Goal: Task Accomplishment & Management: Manage account settings

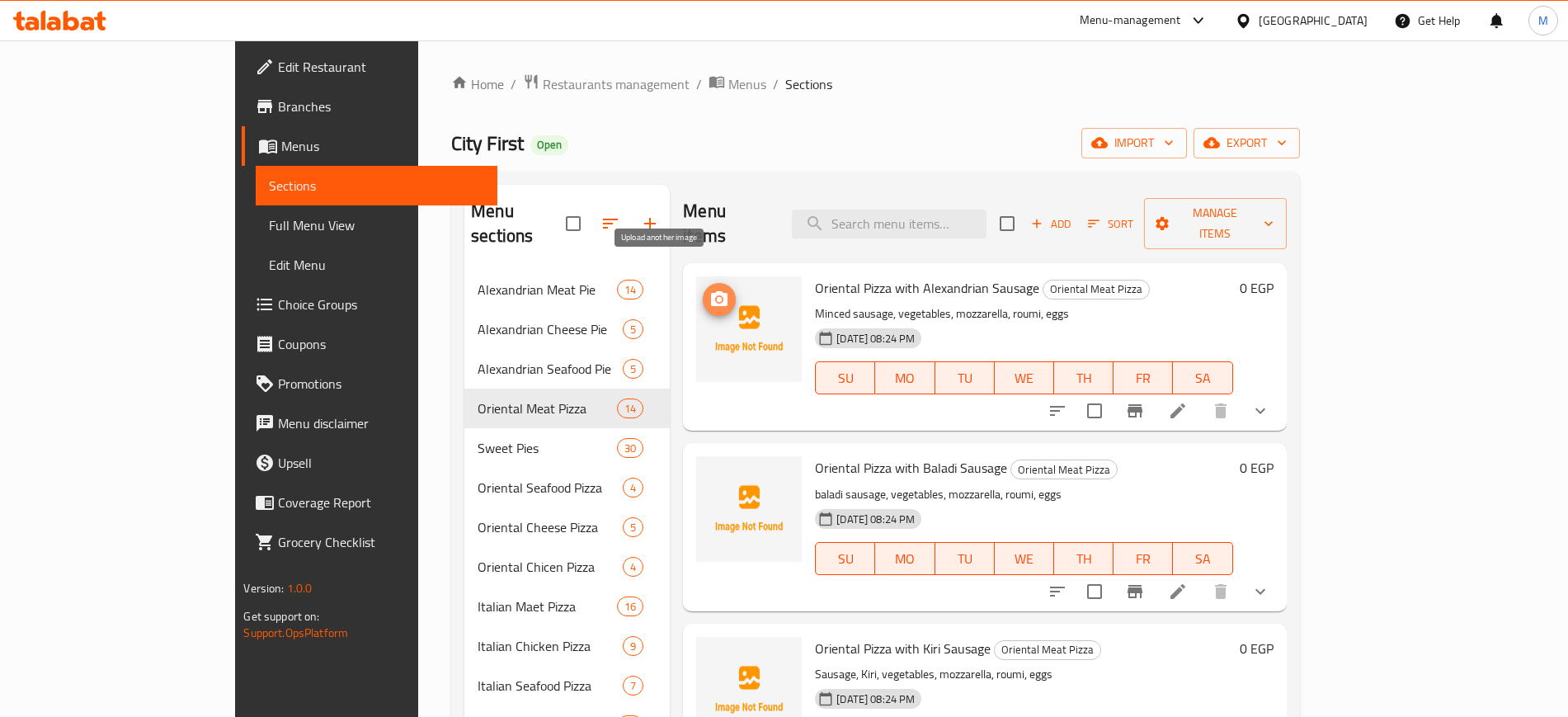
click at [711, 291] on icon "upload picture" at bounding box center [718, 298] width 16 height 15
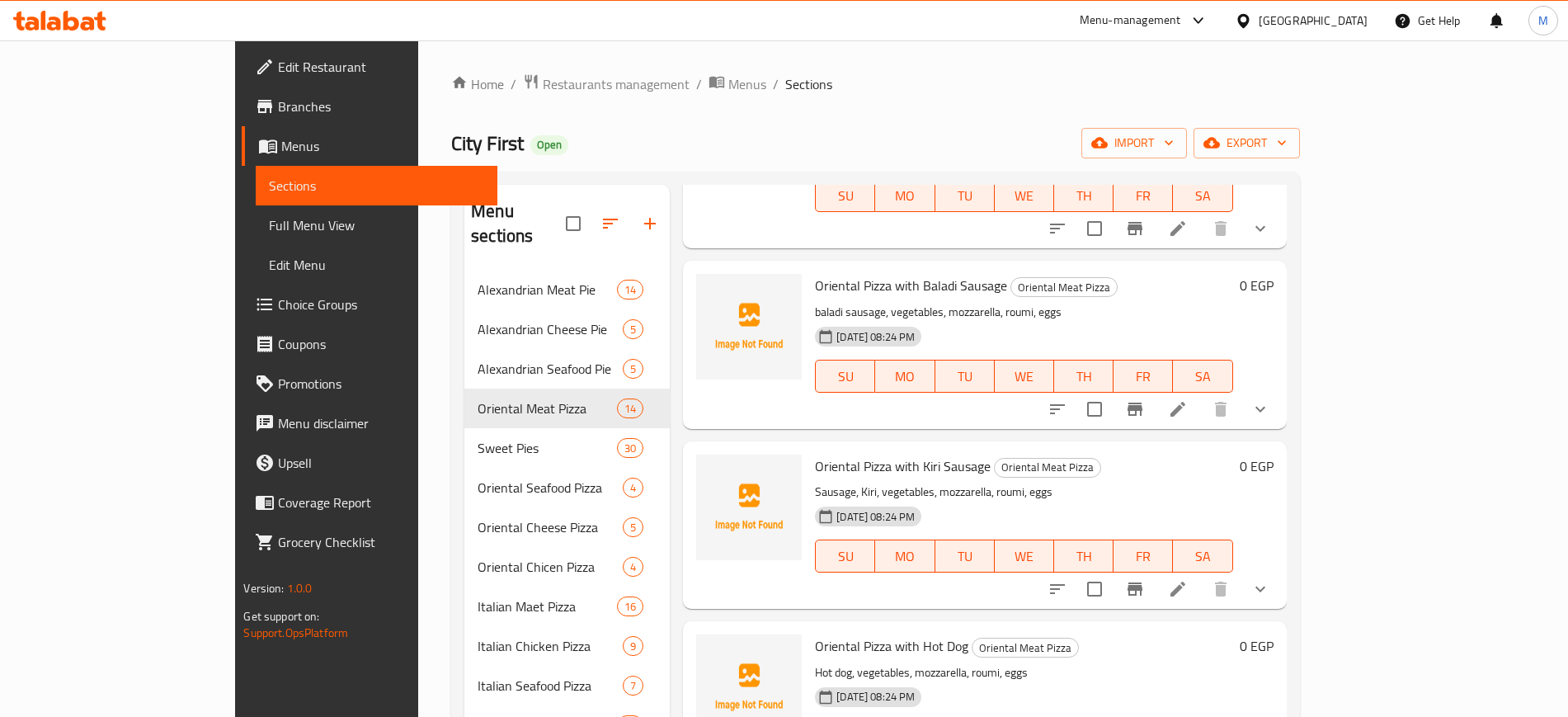
scroll to position [206, 0]
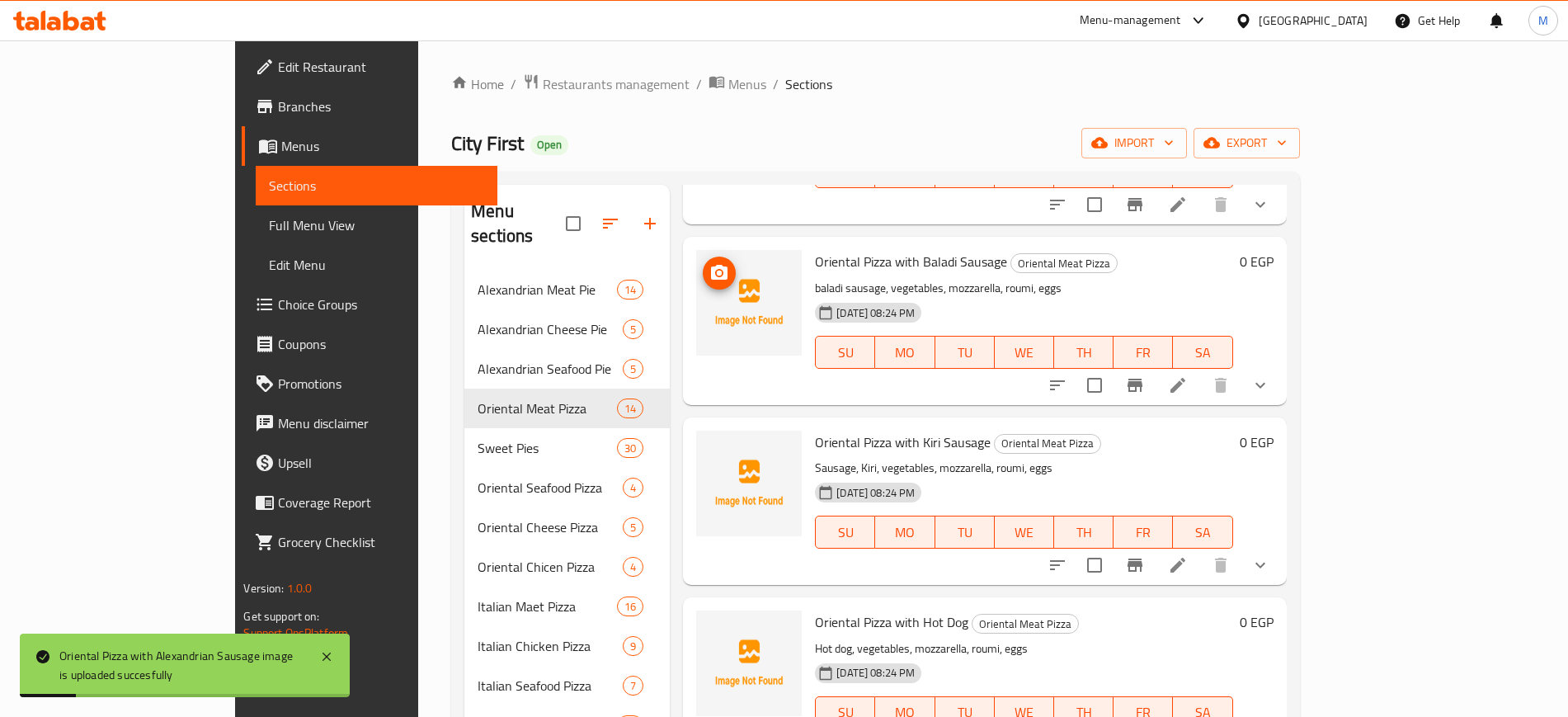
click at [711, 264] on icon "upload picture" at bounding box center [718, 272] width 16 height 15
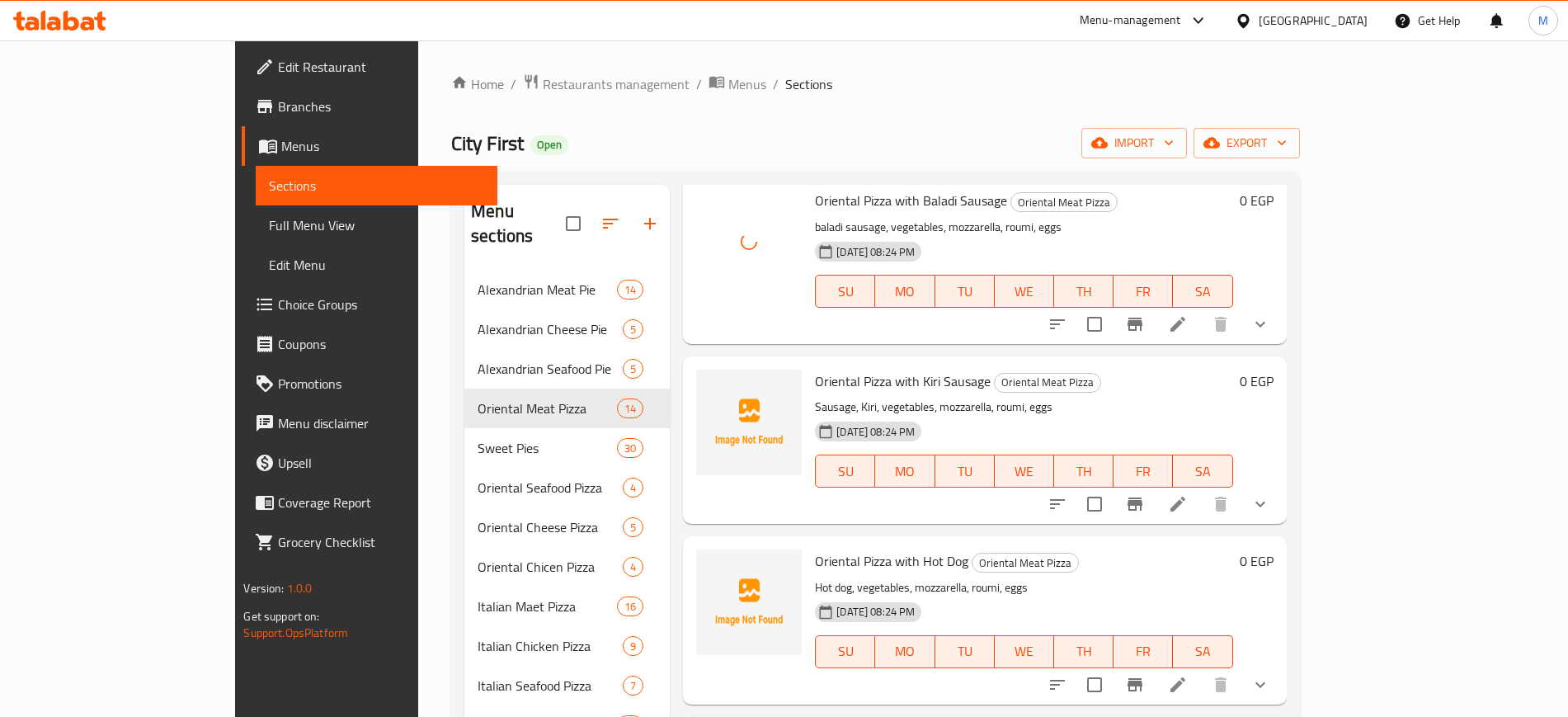
scroll to position [309, 0]
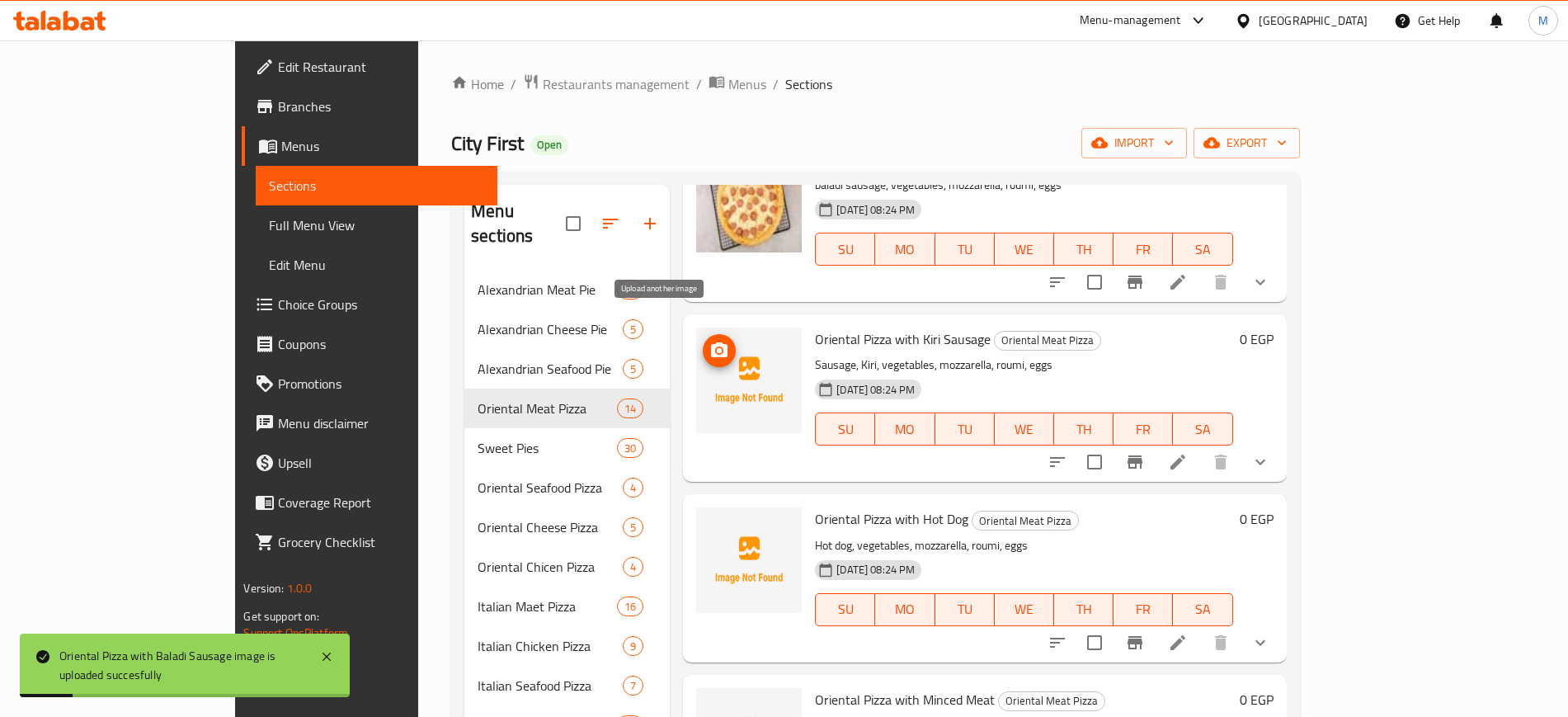
click at [711, 342] on icon "upload picture" at bounding box center [718, 350] width 16 height 15
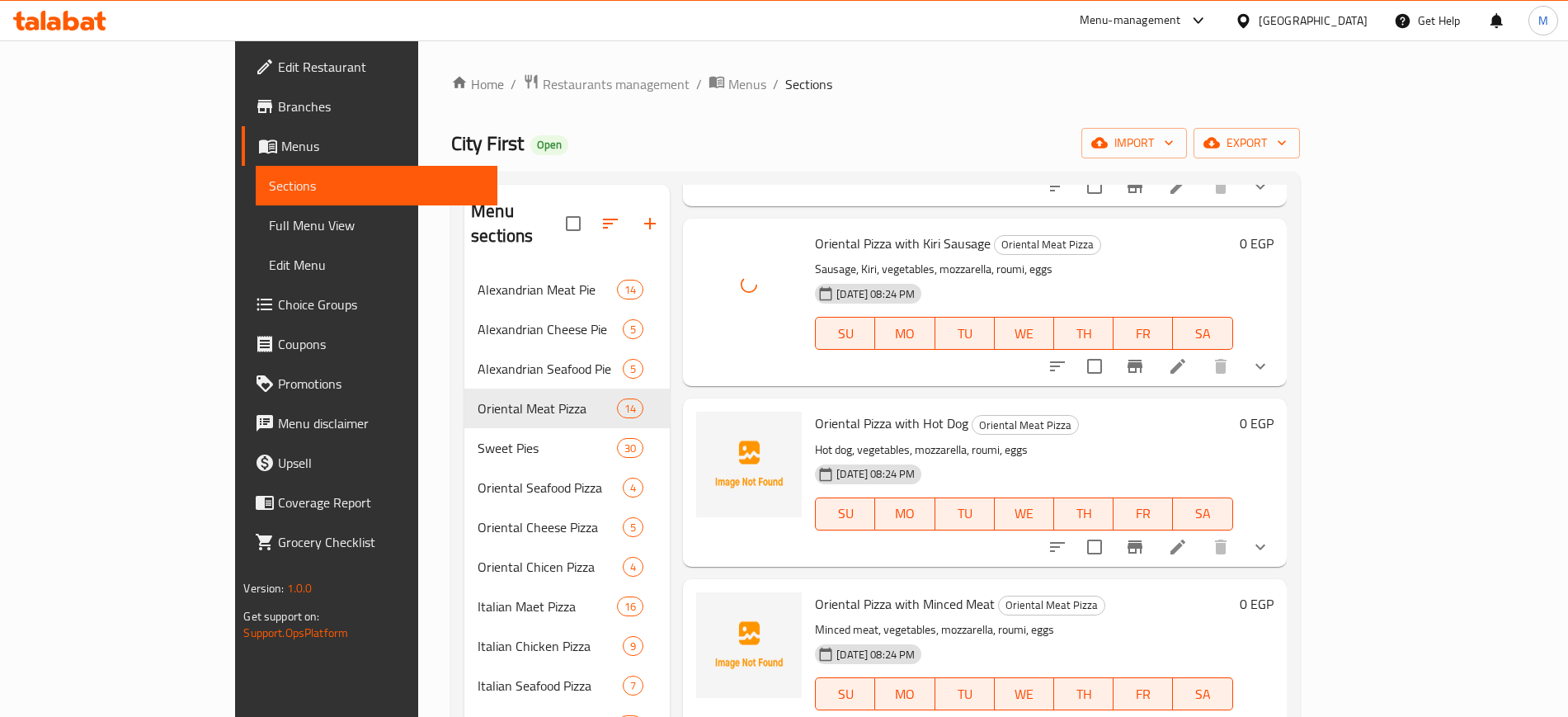
scroll to position [515, 0]
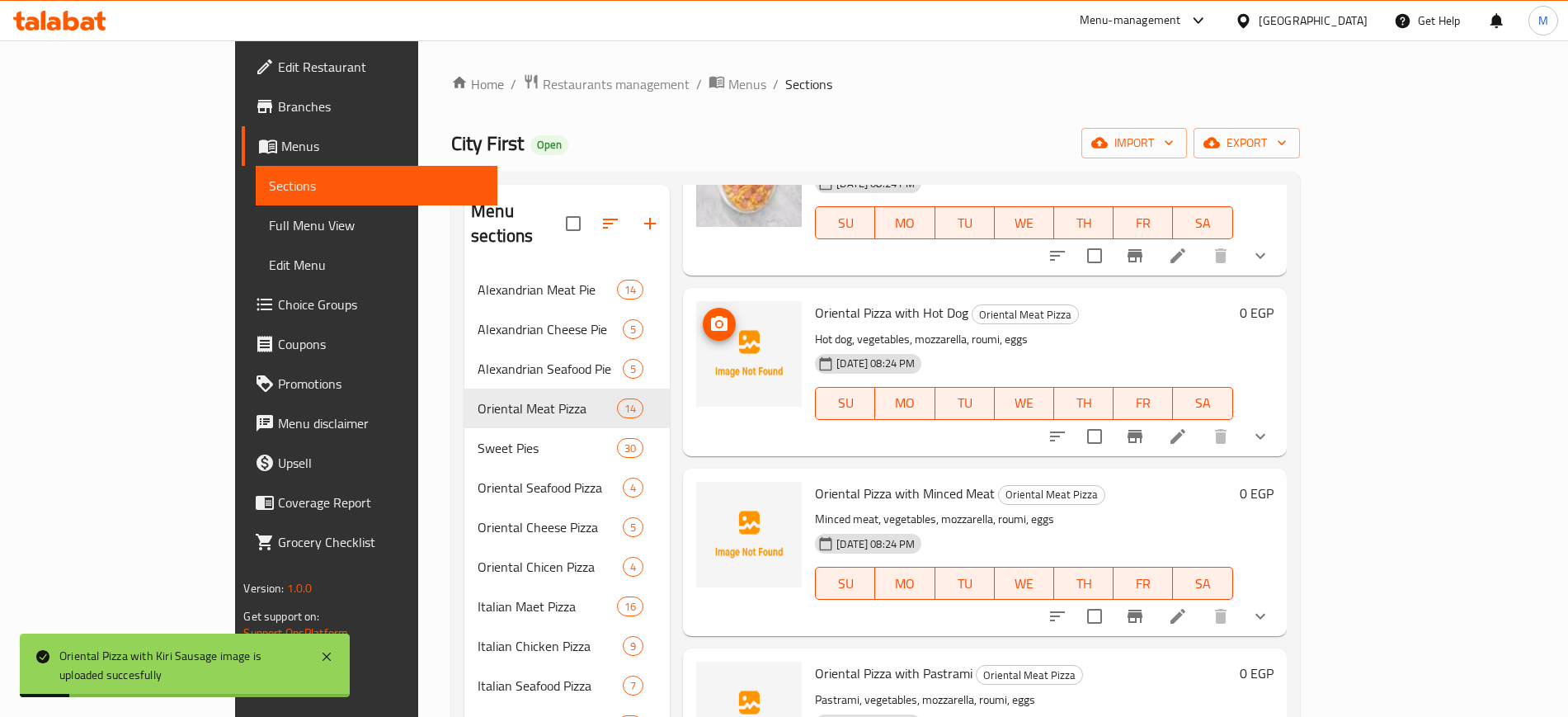
click at [711, 315] on icon "upload picture" at bounding box center [718, 323] width 16 height 15
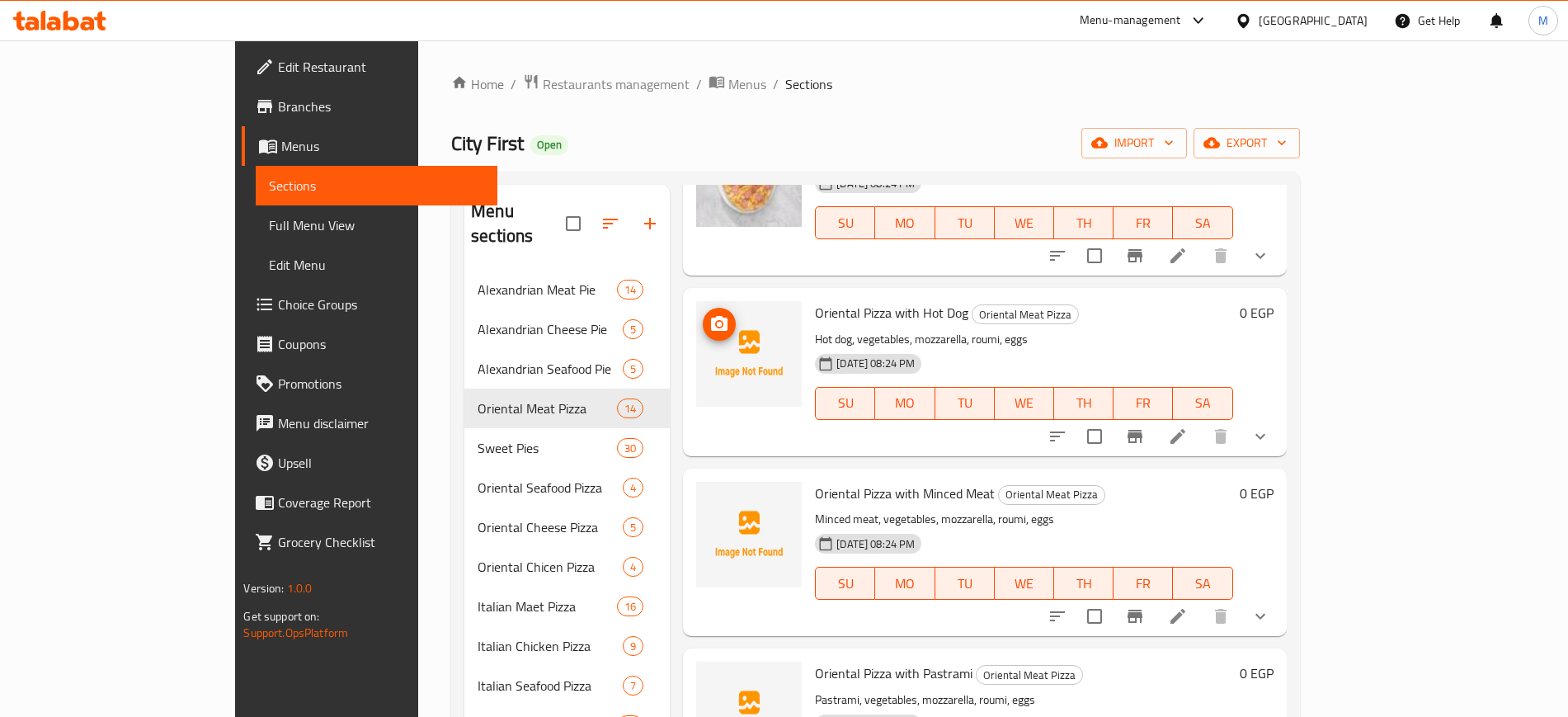
click at [711, 315] on icon "upload picture" at bounding box center [718, 323] width 16 height 15
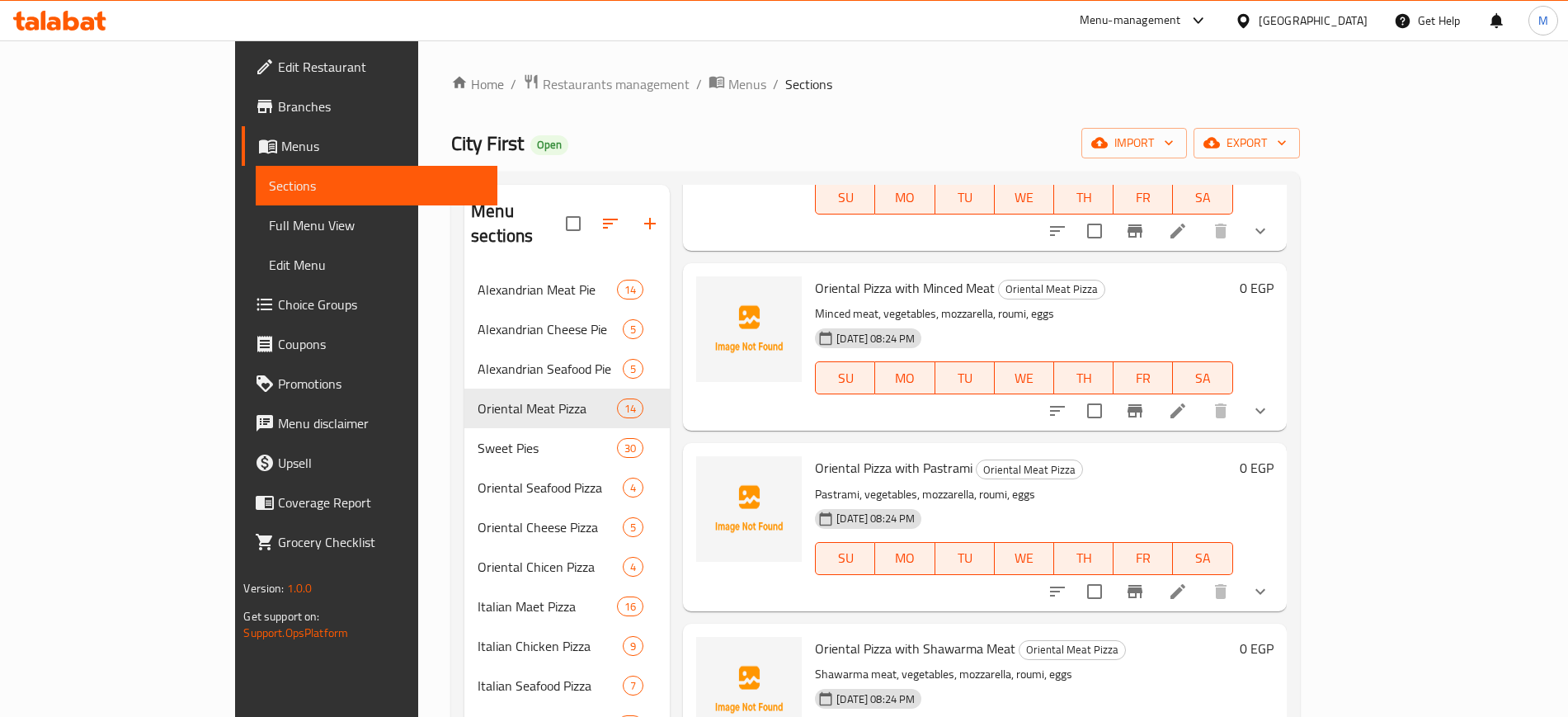
scroll to position [722, 0]
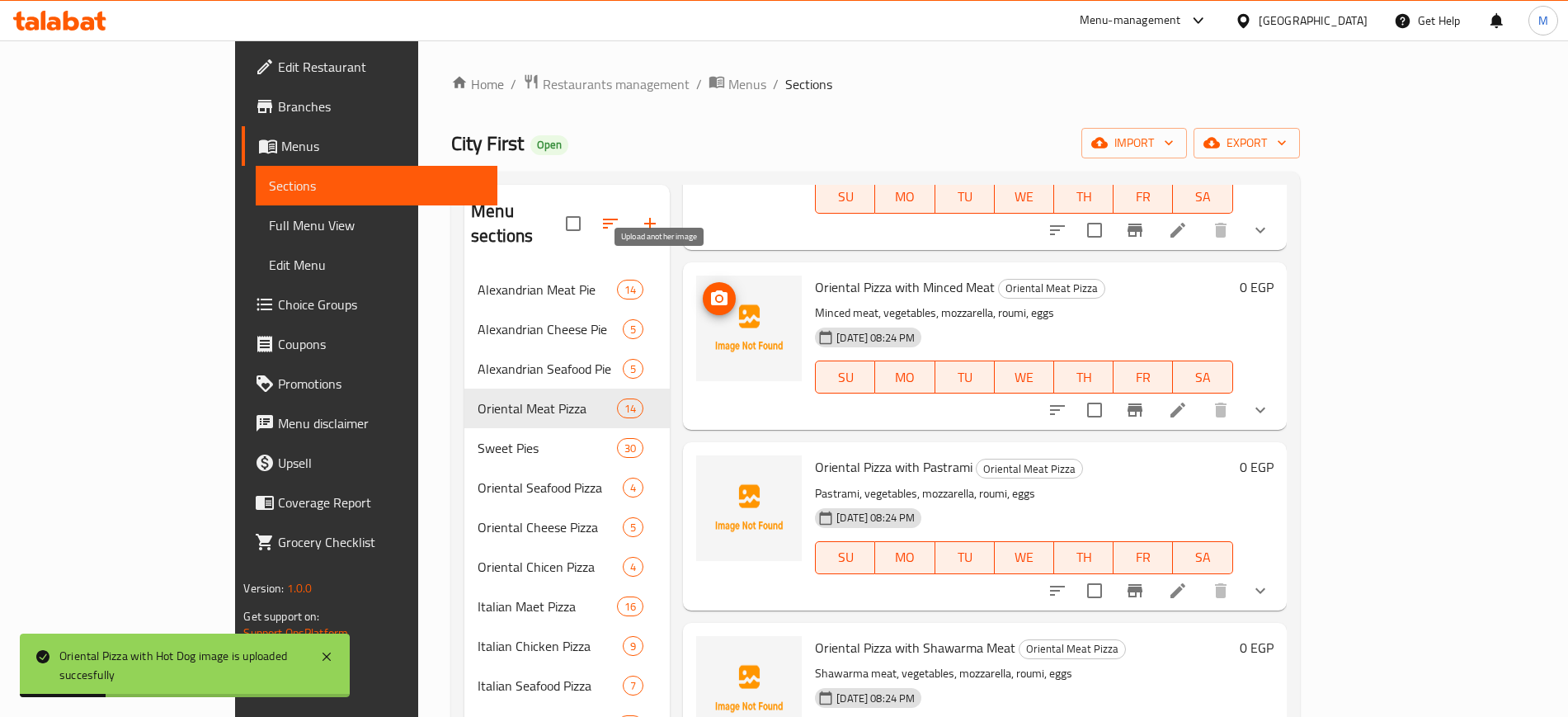
click at [711, 290] on icon "upload picture" at bounding box center [718, 297] width 16 height 15
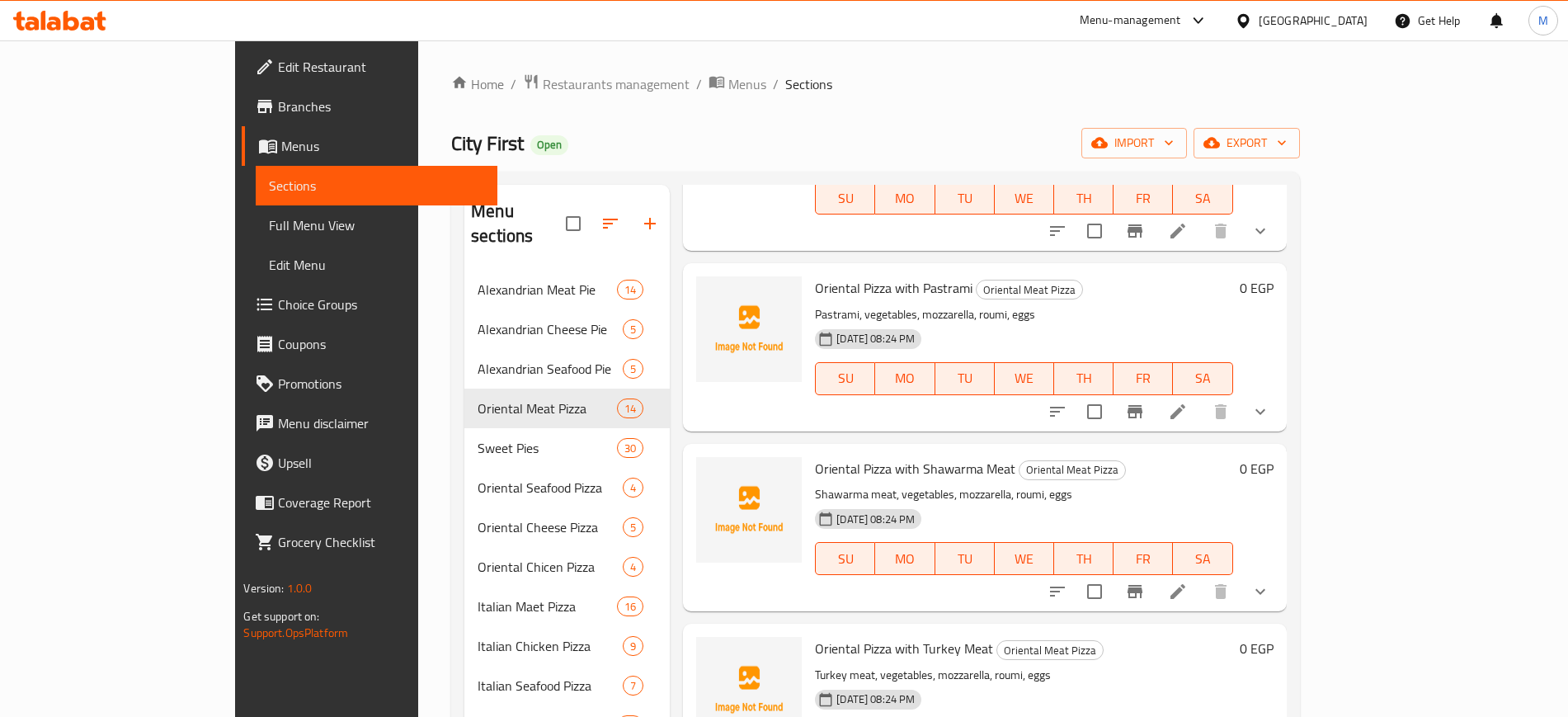
scroll to position [927, 0]
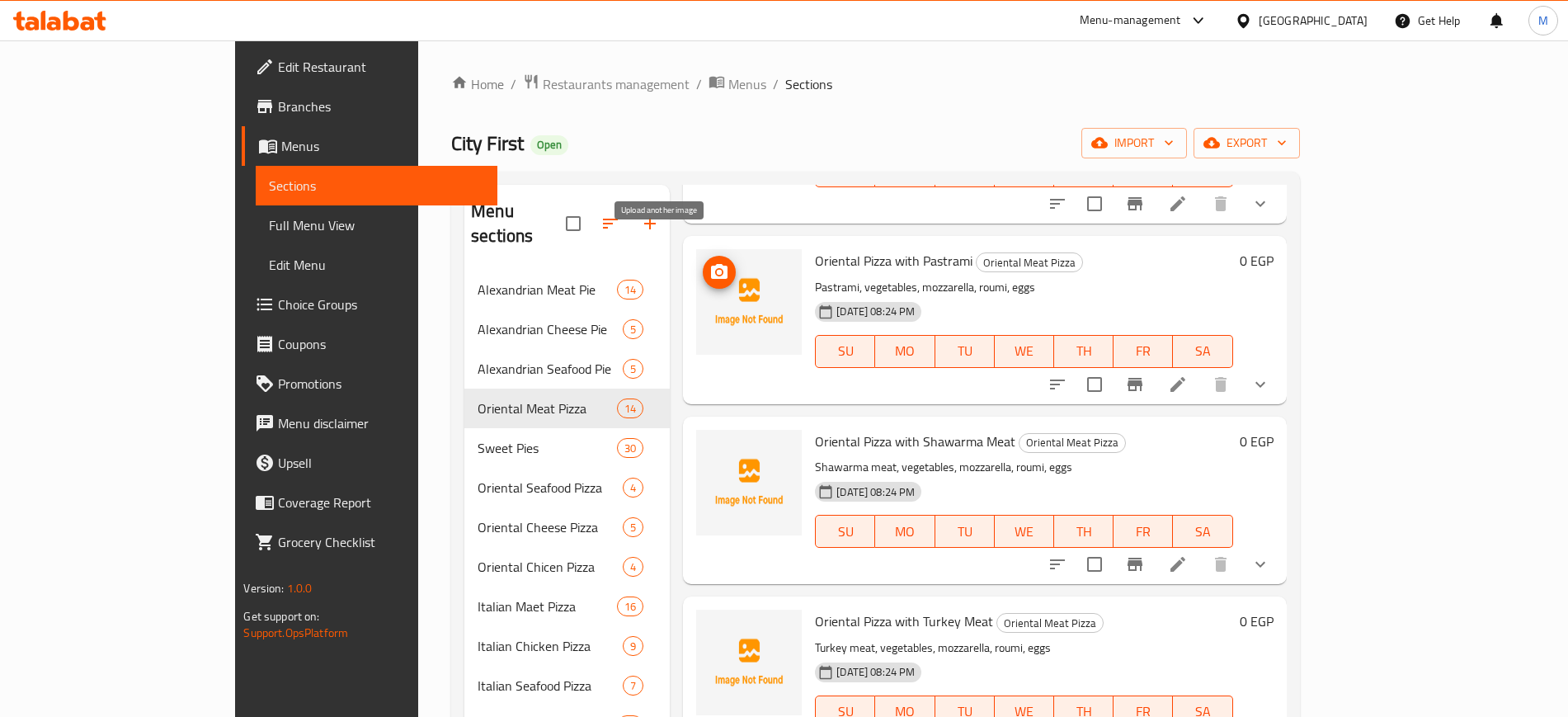
click at [703, 262] on span "upload picture" at bounding box center [719, 272] width 33 height 20
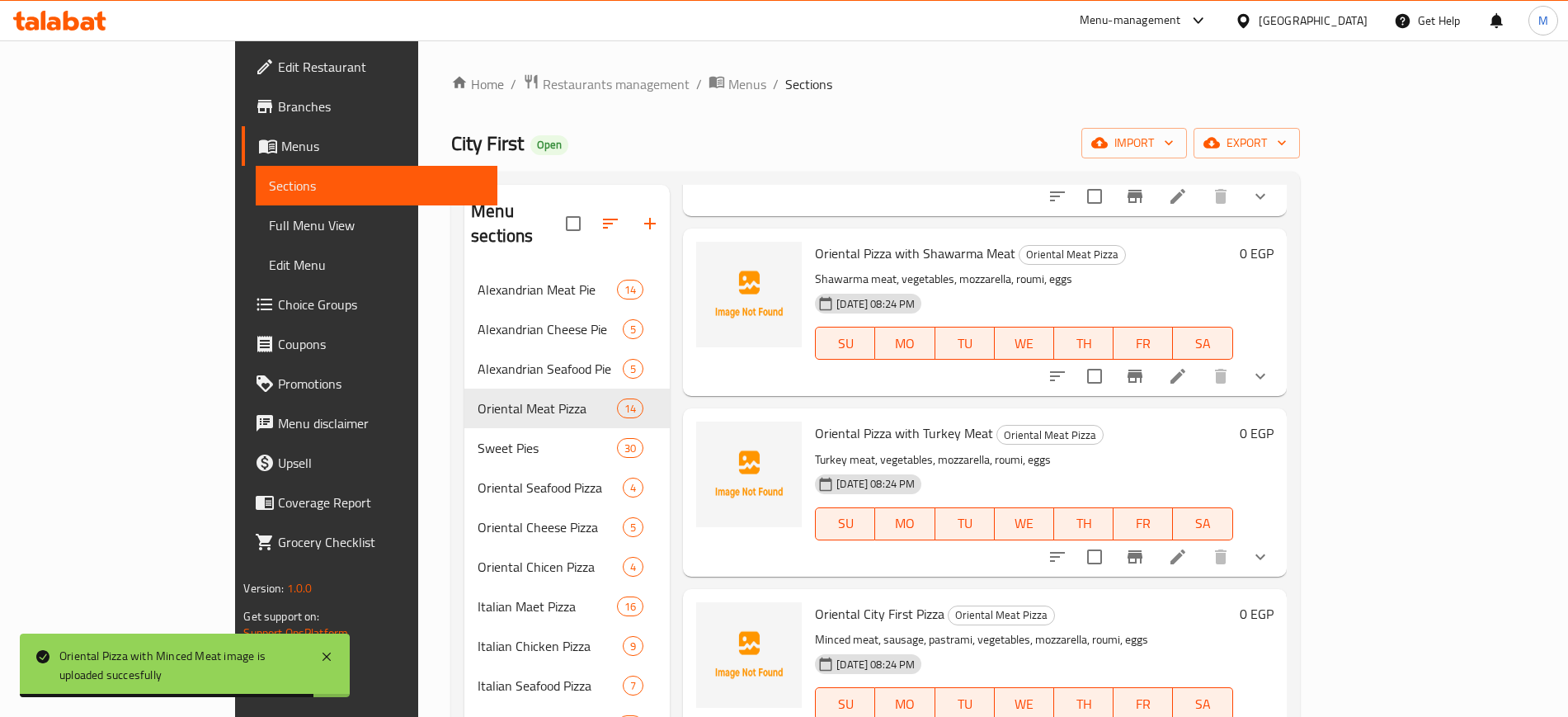
scroll to position [1134, 0]
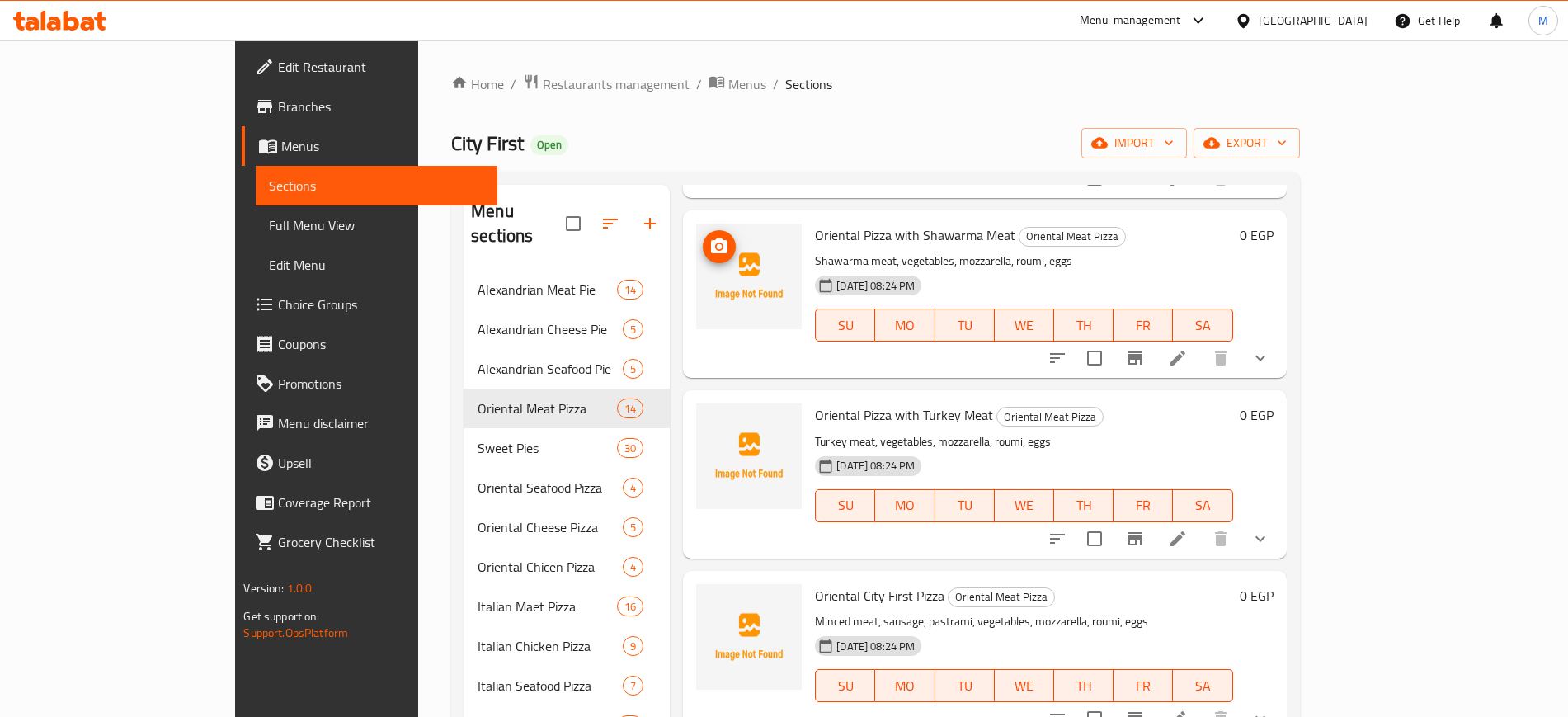
click at [710, 237] on icon "upload picture" at bounding box center [719, 246] width 20 height 20
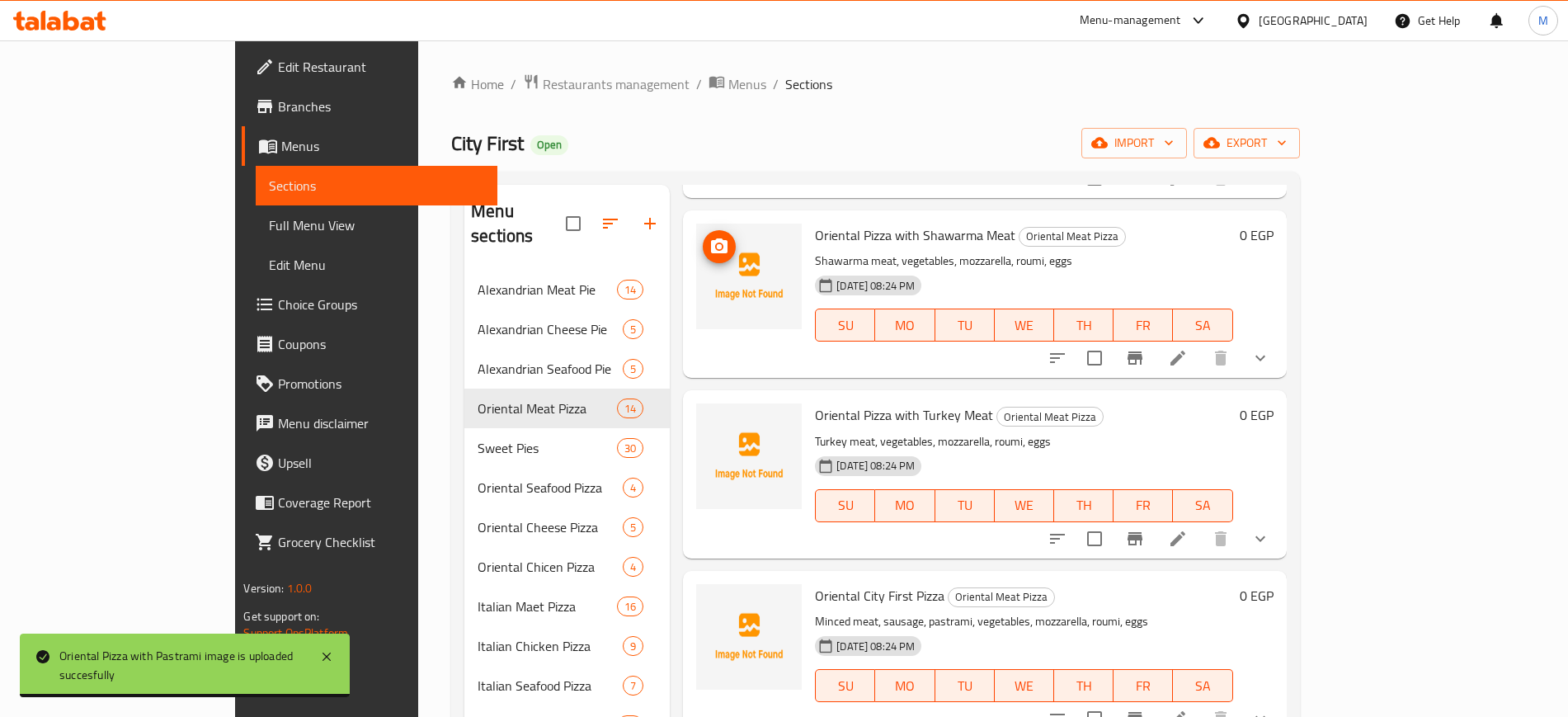
click at [711, 239] on icon "upload picture" at bounding box center [718, 246] width 16 height 15
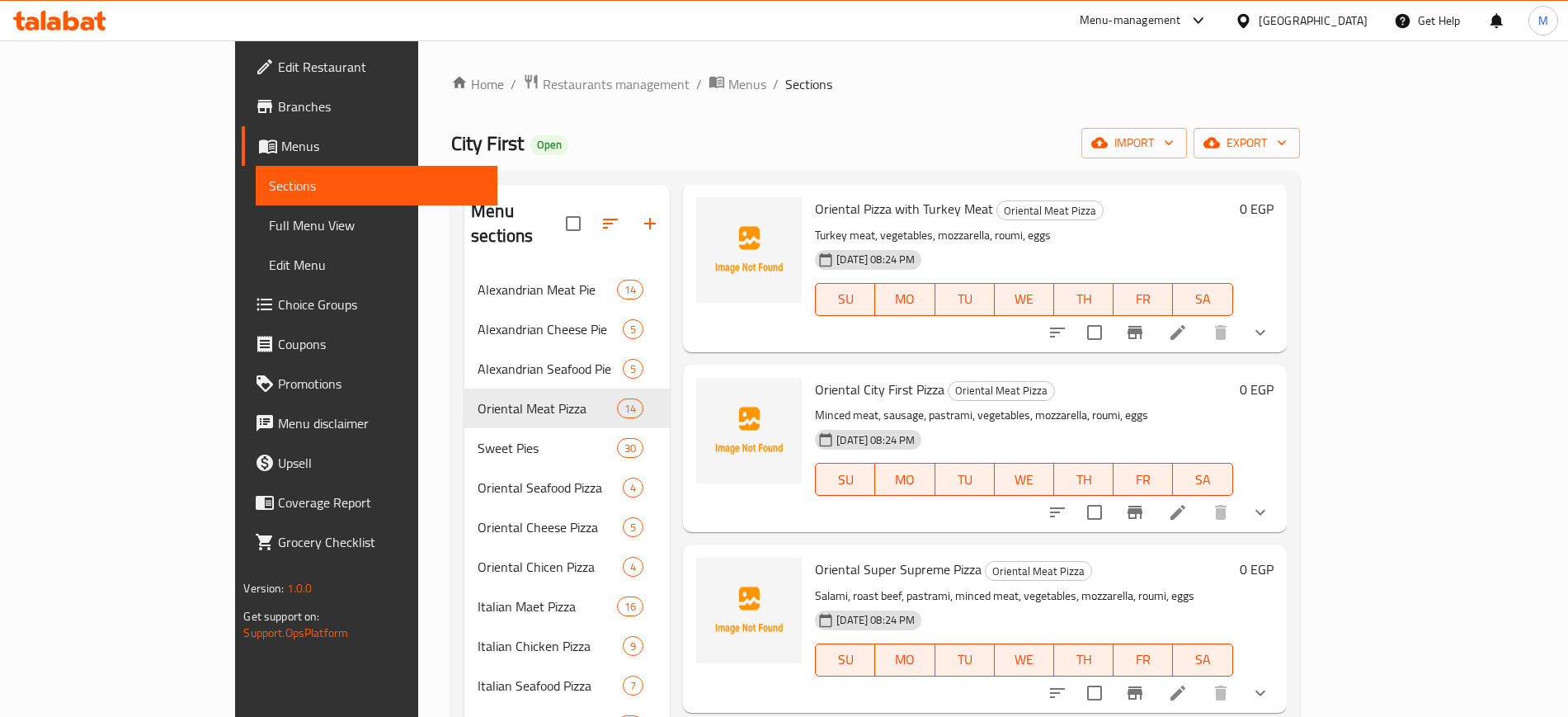
scroll to position [1237, 0]
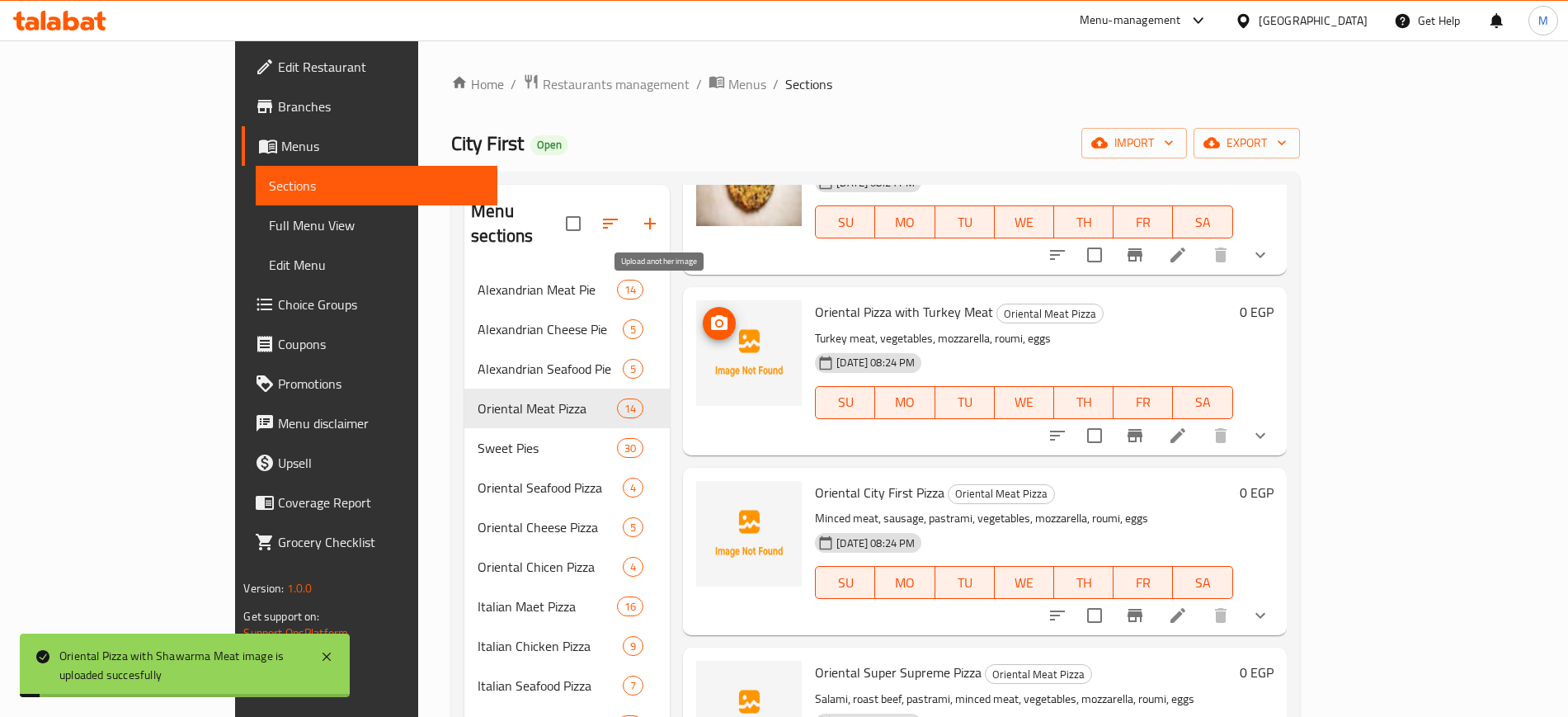
click at [717, 321] on circle "upload picture" at bounding box center [719, 323] width 5 height 5
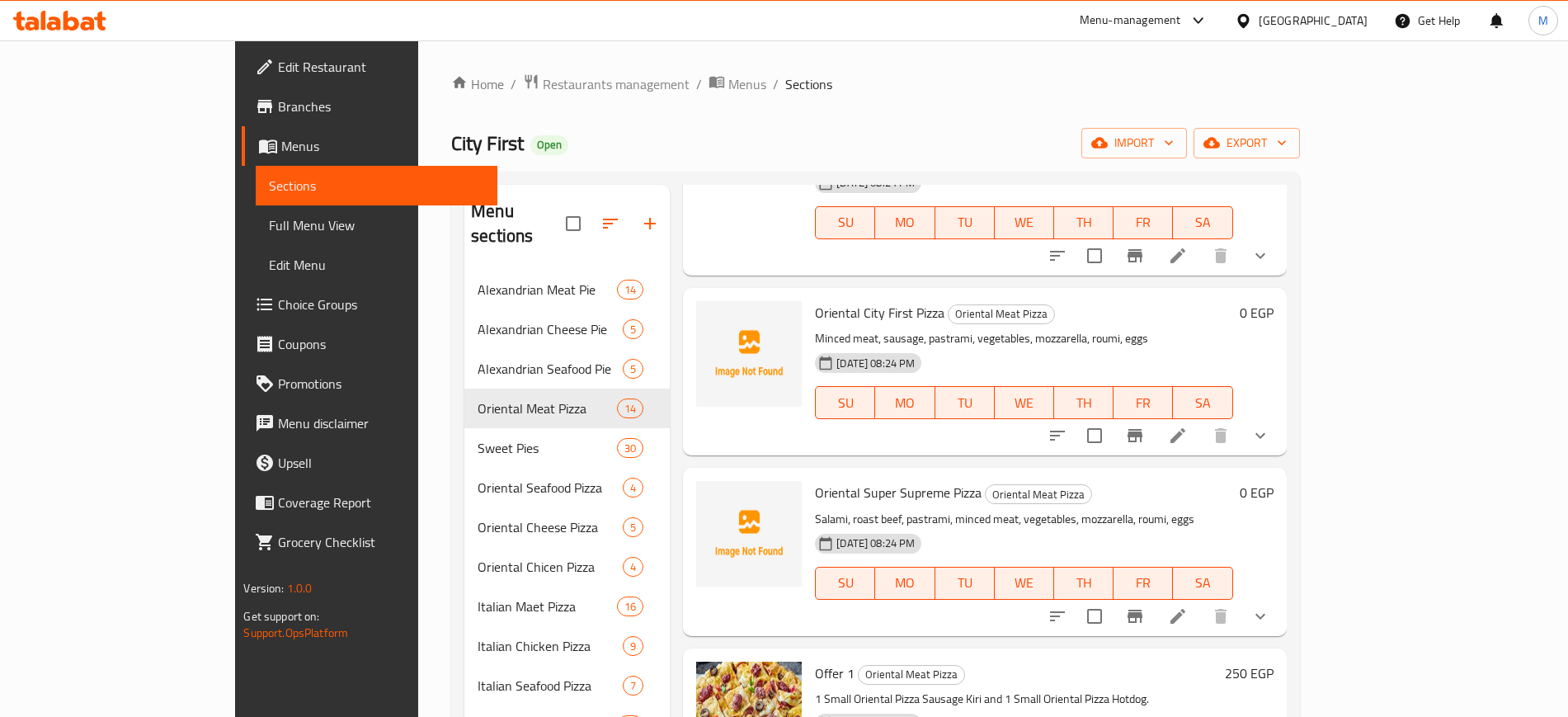
scroll to position [1443, 0]
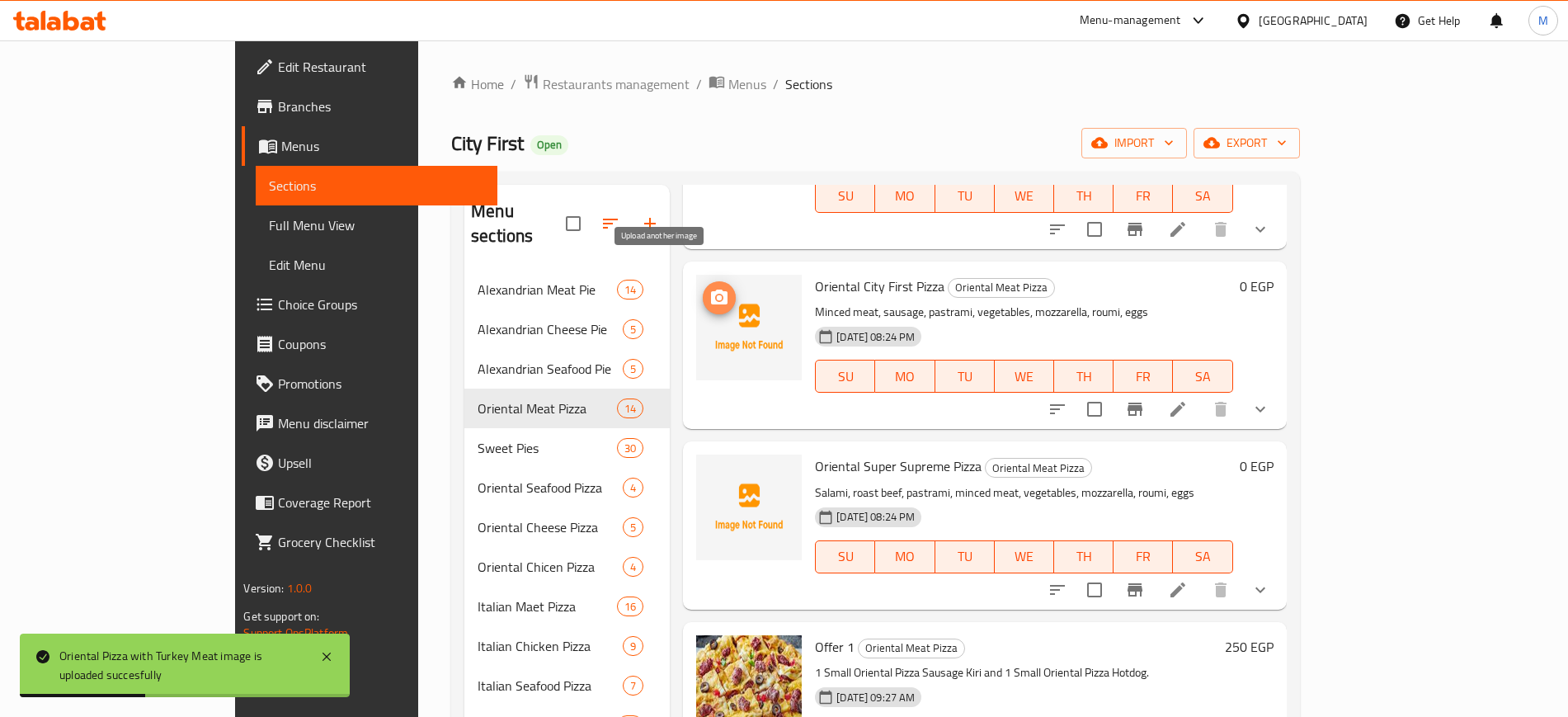
click at [717, 295] on circle "upload picture" at bounding box center [719, 296] width 5 height 5
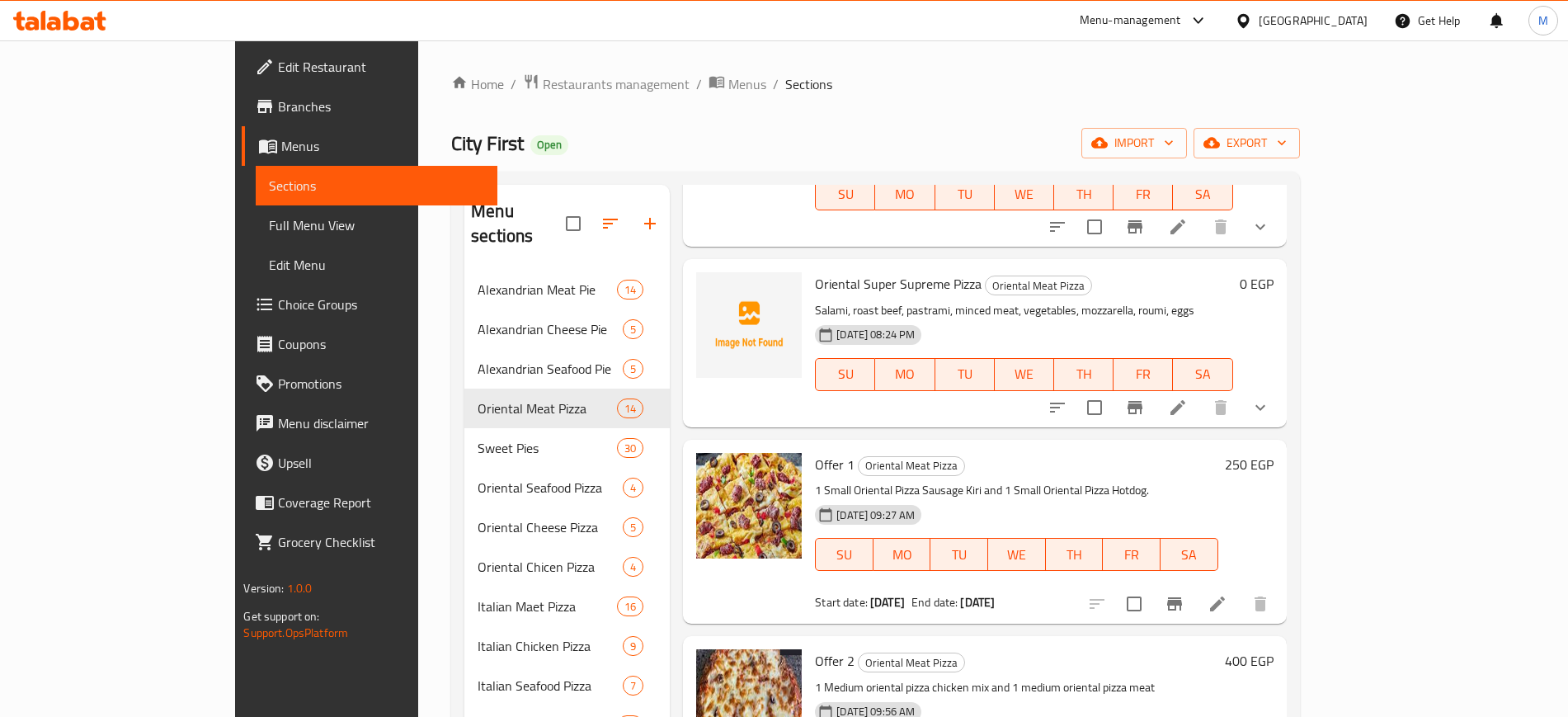
scroll to position [1628, 0]
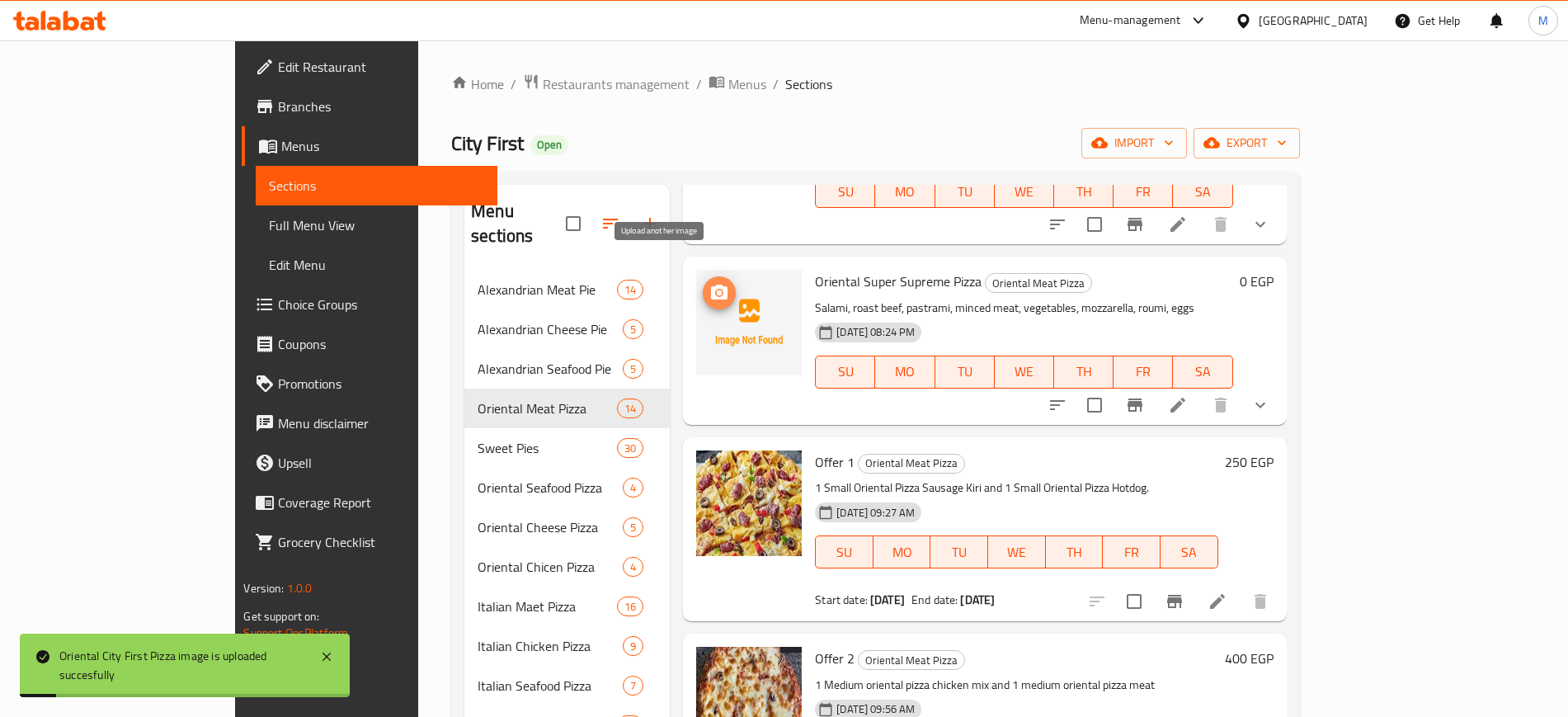
click at [711, 284] on icon "upload picture" at bounding box center [718, 292] width 16 height 15
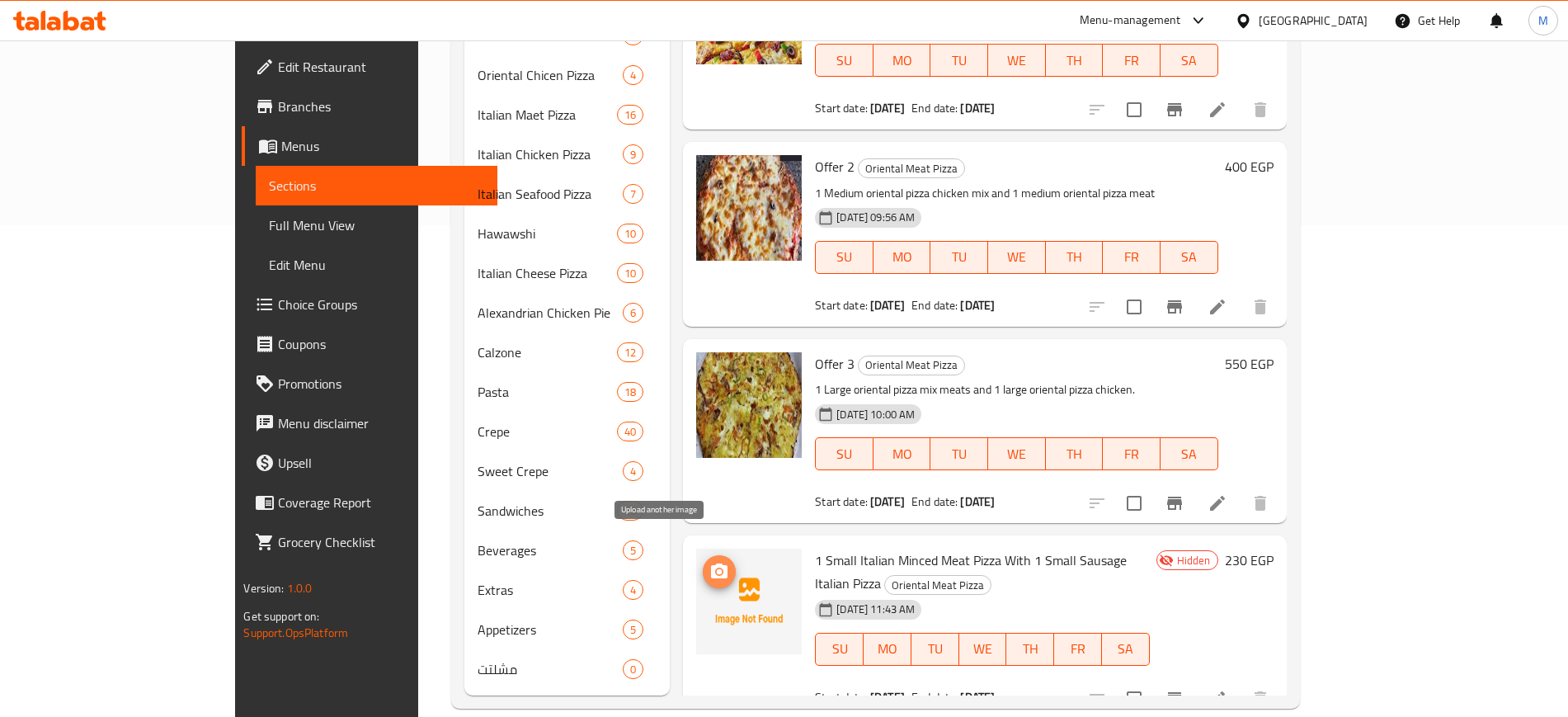
click at [711, 564] on icon "upload picture" at bounding box center [718, 571] width 16 height 15
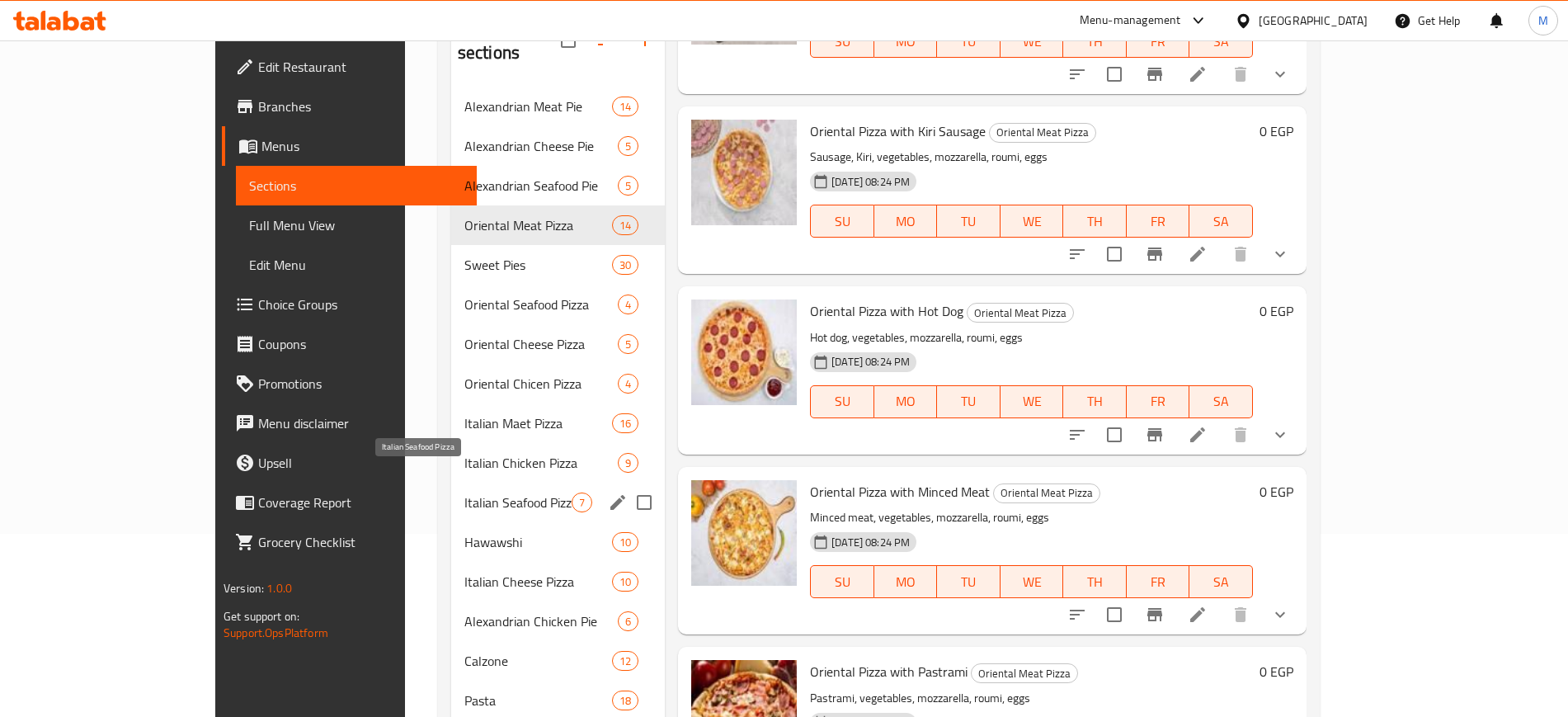
scroll to position [206, 0]
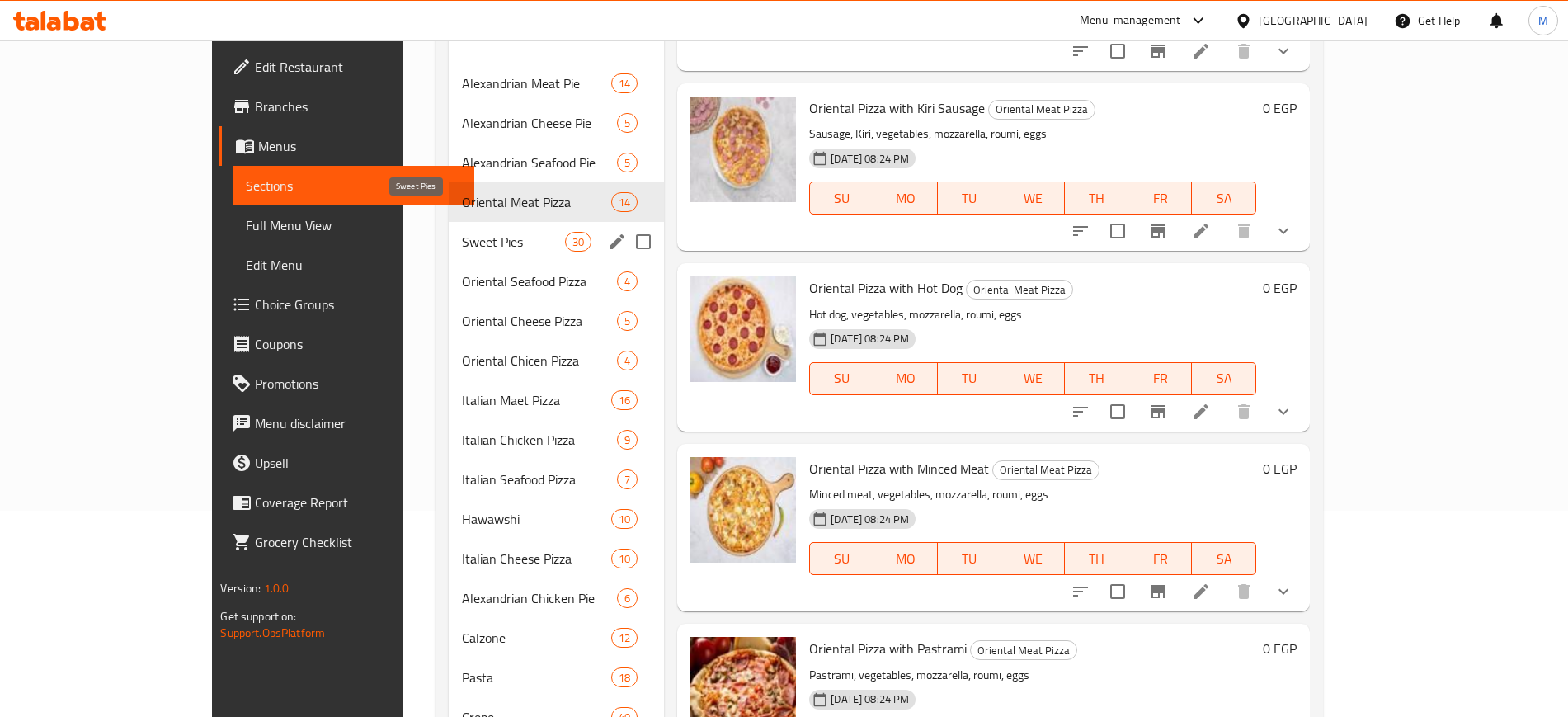
click at [462, 232] on span "Sweet Pies" at bounding box center [514, 242] width 102 height 20
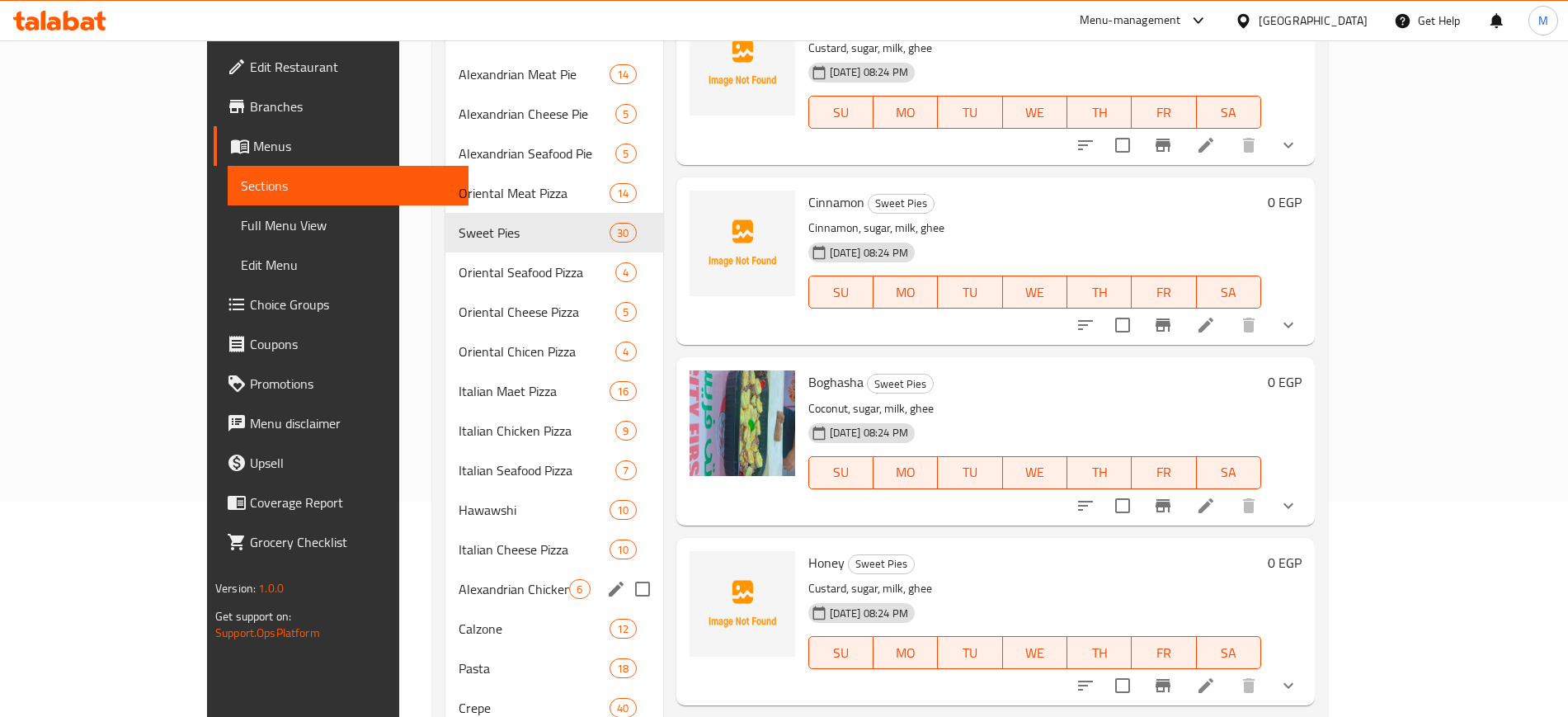
scroll to position [182, 0]
